Goal: Task Accomplishment & Management: Complete application form

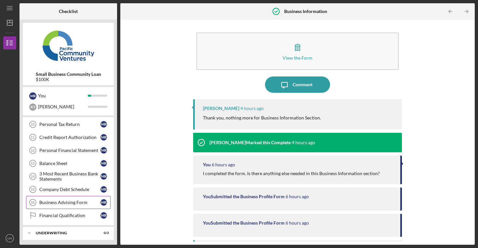
scroll to position [177, 0]
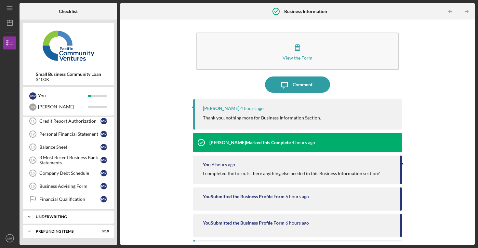
click at [77, 216] on div "Underwriting" at bounding box center [71, 217] width 70 height 4
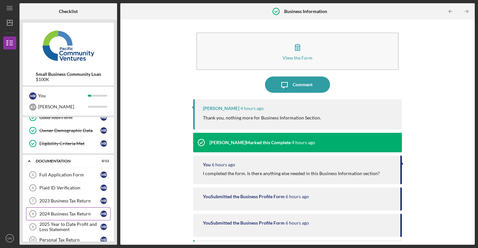
scroll to position [31, 0]
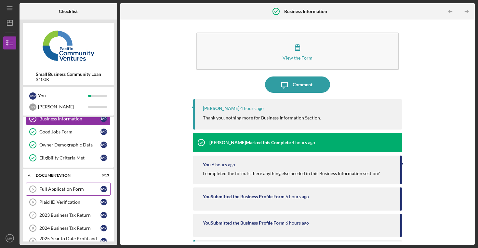
click at [73, 186] on div "Full Application Form" at bounding box center [69, 188] width 61 height 5
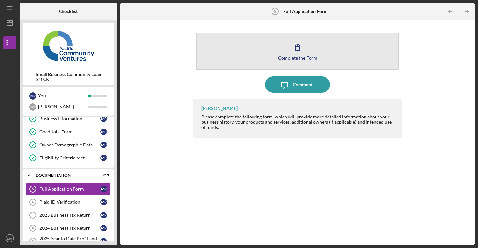
click at [289, 53] on button "Complete the Form Form" at bounding box center [297, 51] width 202 height 37
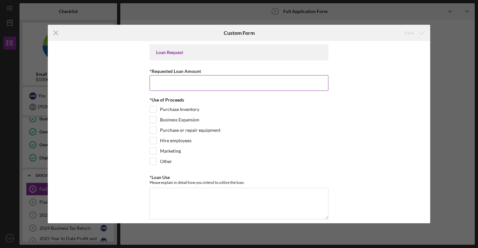
click at [199, 83] on input "*Requested Loan Amount" at bounding box center [239, 83] width 179 height 16
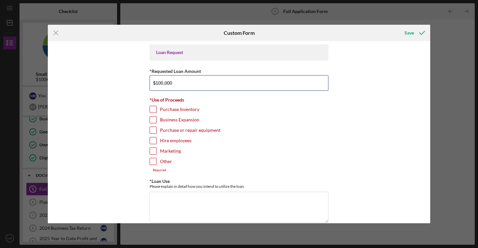
type input "$100,000"
click at [151, 163] on input "Other" at bounding box center [153, 161] width 7 height 7
checkbox input "true"
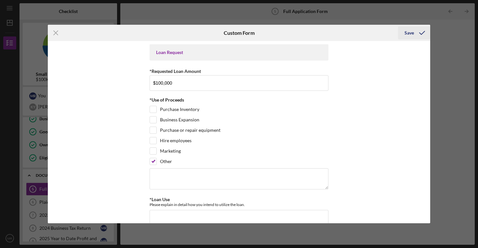
click at [409, 31] on div "Save" at bounding box center [408, 32] width 9 height 13
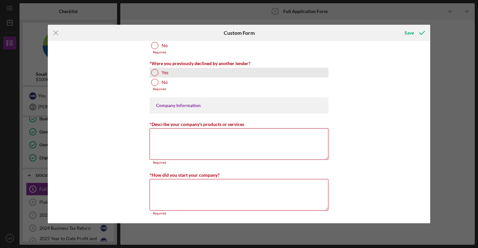
scroll to position [232, 0]
